Goal: Obtain resource: Download file/media

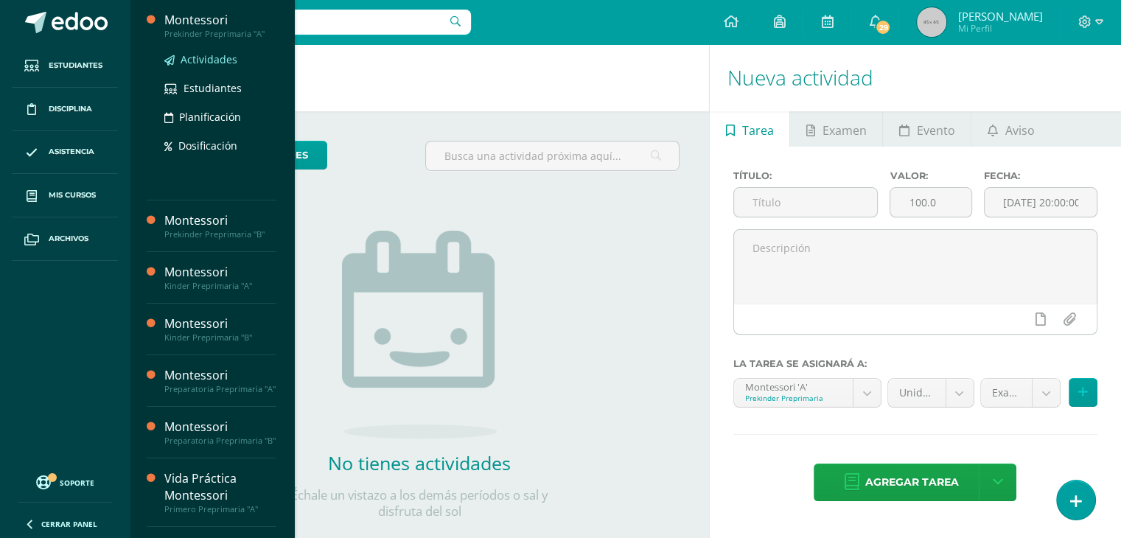
click at [228, 65] on span "Actividades" at bounding box center [209, 59] width 57 height 14
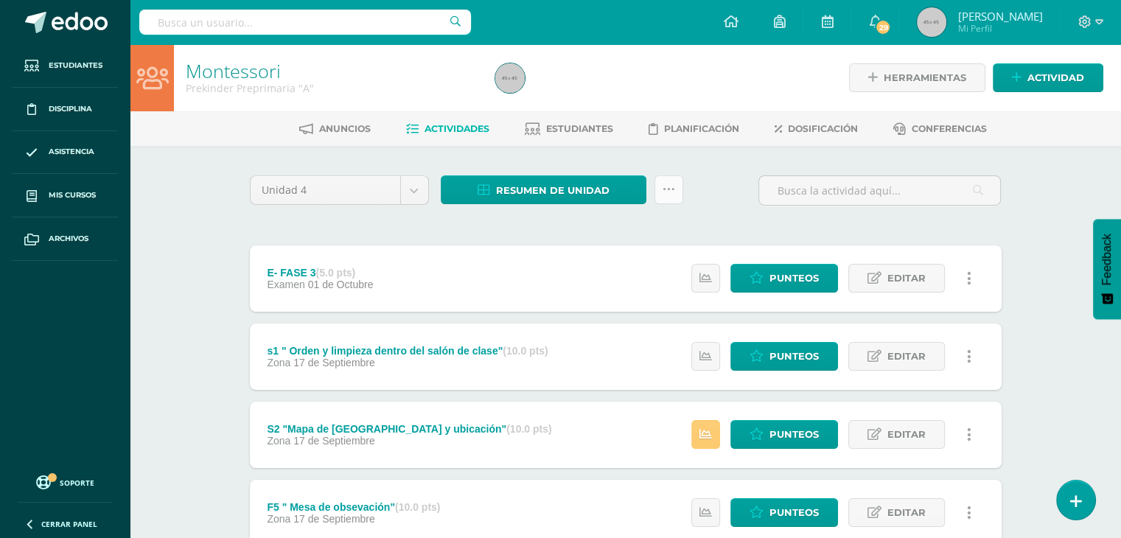
click at [666, 186] on icon at bounding box center [669, 190] width 13 height 13
click at [570, 184] on span "Resumen de unidad" at bounding box center [553, 190] width 114 height 27
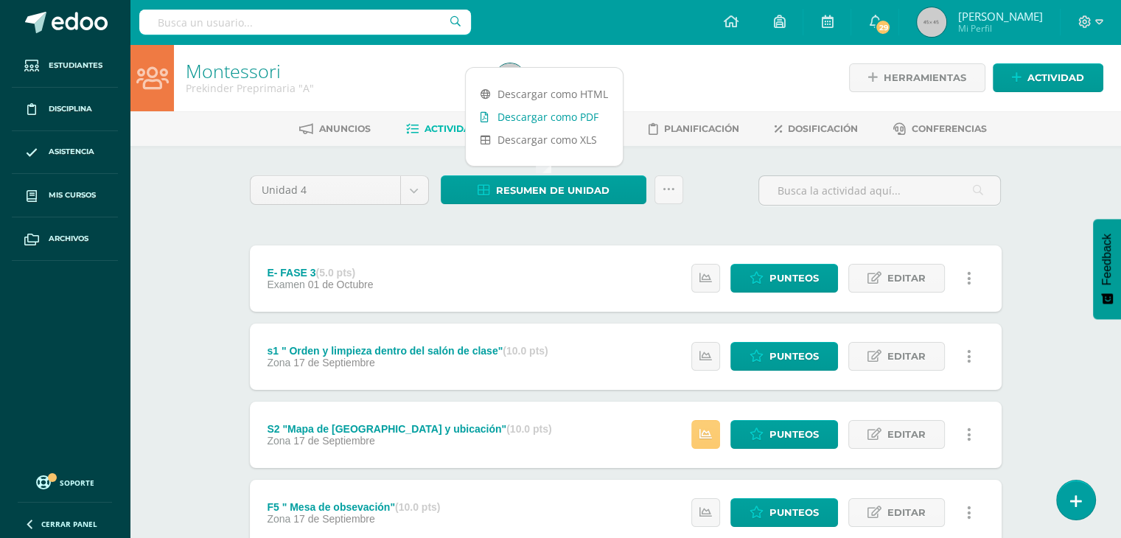
click at [587, 119] on link "Descargar como PDF" at bounding box center [544, 116] width 157 height 23
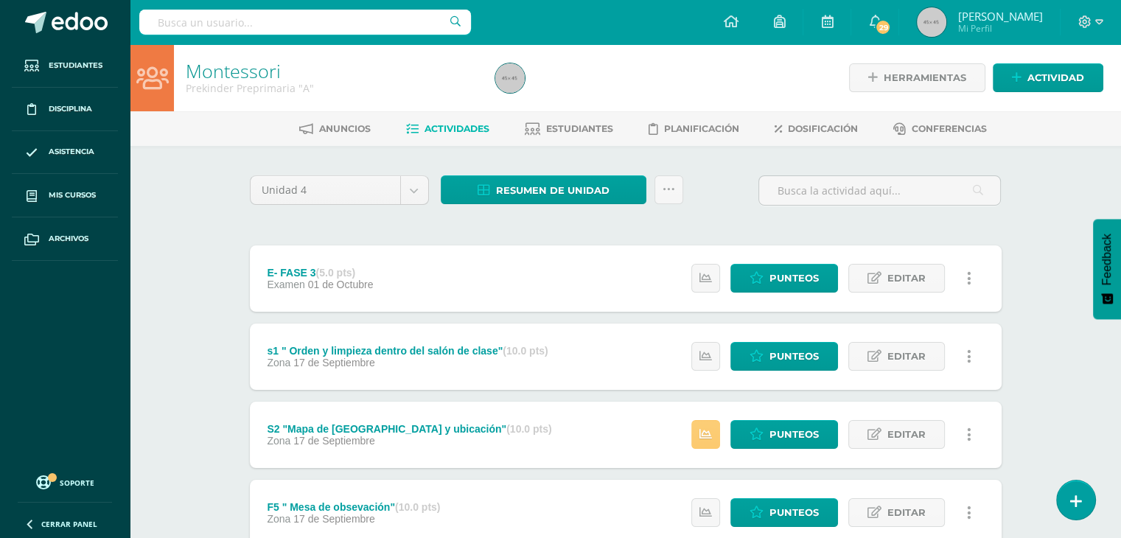
click at [795, 126] on span "Dosificación" at bounding box center [823, 128] width 70 height 11
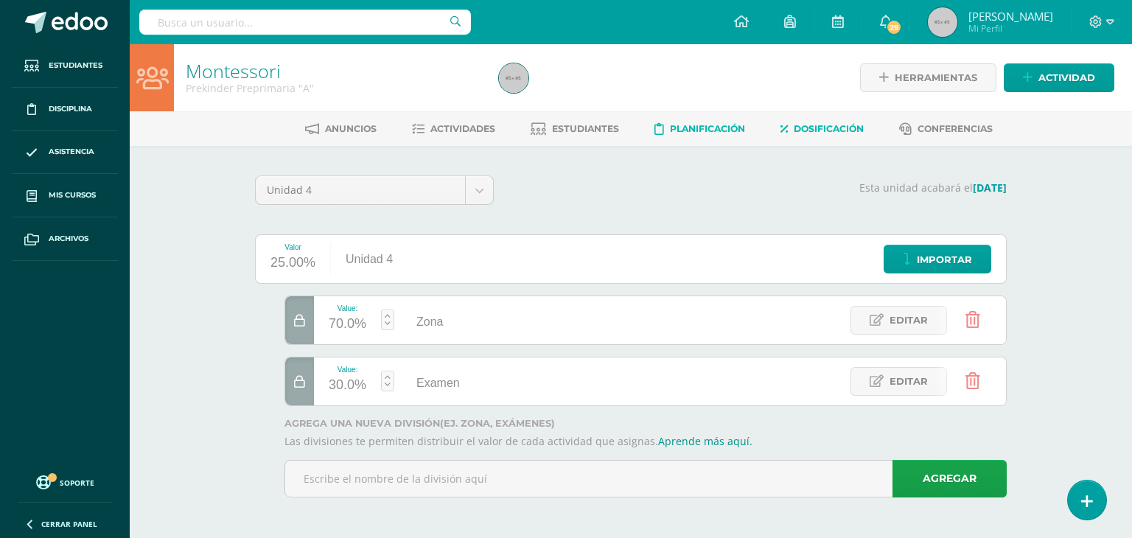
click at [706, 122] on link "Planificación" at bounding box center [700, 129] width 91 height 24
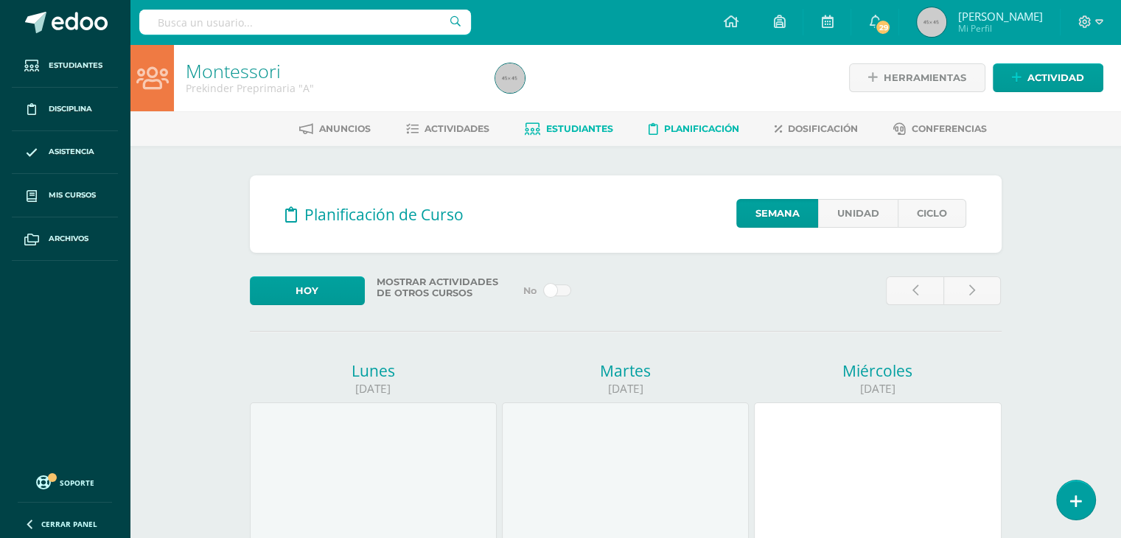
click at [558, 124] on span "Estudiantes" at bounding box center [579, 128] width 67 height 11
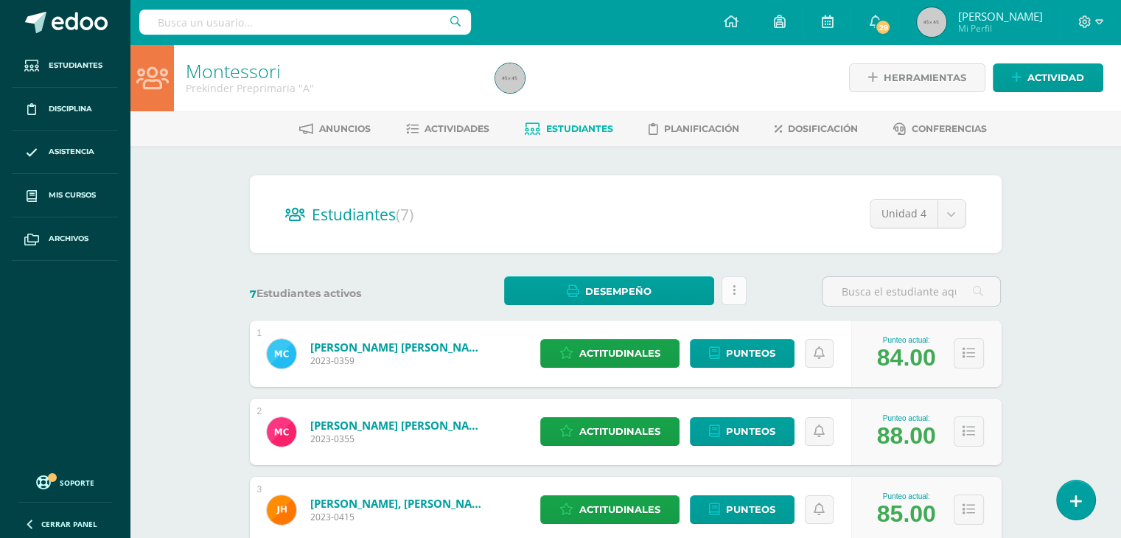
click at [734, 286] on icon at bounding box center [734, 291] width 3 height 13
click at [666, 288] on link "Desempeño" at bounding box center [609, 290] width 210 height 29
click at [639, 251] on link "Descargar como PDF" at bounding box center [609, 240] width 157 height 23
